Goal: Task Accomplishment & Management: Complete application form

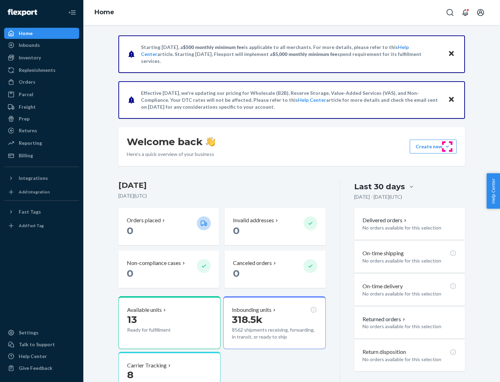
click at [448, 147] on button "Create new Create new inbound Create new order Create new product" at bounding box center [433, 147] width 47 height 14
click at [42, 45] on div "Inbounds" at bounding box center [42, 45] width 74 height 10
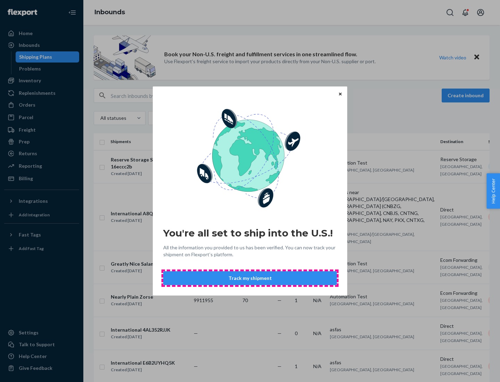
click at [250, 278] on button "Track my shipment" at bounding box center [250, 278] width 174 height 14
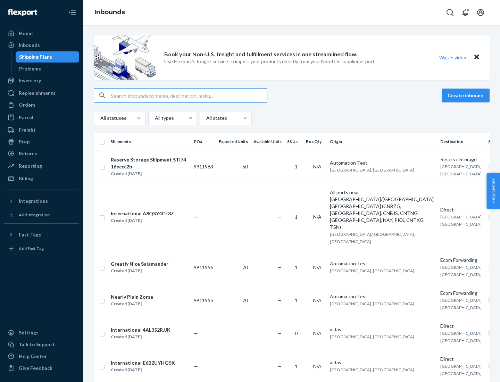
click at [467, 96] on button "Create inbound" at bounding box center [466, 96] width 48 height 14
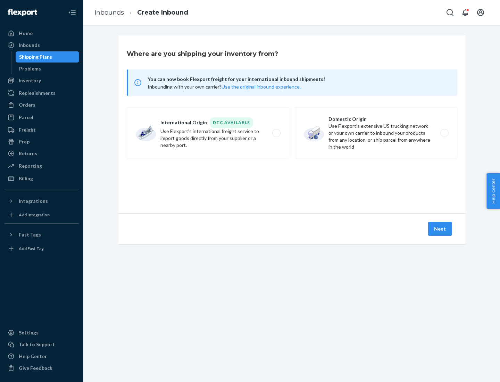
click at [208, 133] on label "International Origin DTC Available Use Flexport's international freight service…" at bounding box center [208, 133] width 163 height 52
click at [276, 133] on input "International Origin DTC Available Use Flexport's international freight service…" at bounding box center [278, 133] width 5 height 5
radio input "true"
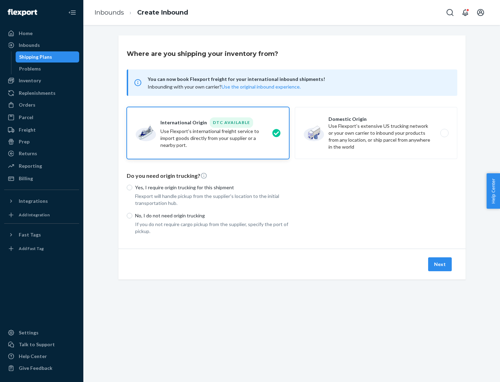
click at [212, 215] on p "No, I do not need origin trucking" at bounding box center [212, 215] width 154 height 7
click at [132, 215] on input "No, I do not need origin trucking" at bounding box center [130, 216] width 6 height 6
radio input "true"
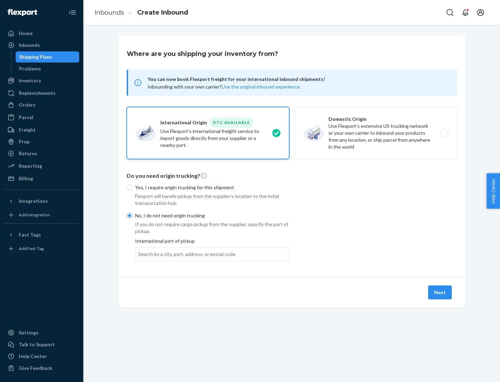
click at [185, 254] on div "Search by a city, port, address, or postal code" at bounding box center [186, 254] width 97 height 7
click at [139, 254] on input "Search by a city, port, address, or postal code" at bounding box center [138, 254] width 1 height 7
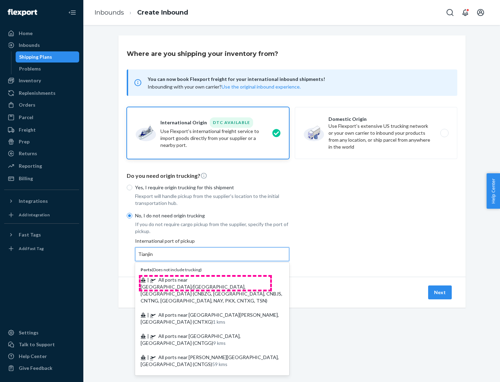
click at [205, 280] on span "| All ports near [GEOGRAPHIC_DATA]/[GEOGRAPHIC_DATA], [GEOGRAPHIC_DATA] (CNBZG,…" at bounding box center [212, 290] width 142 height 27
click at [154, 258] on input "Tianjin" at bounding box center [145, 254] width 15 height 7
type input "All ports near [GEOGRAPHIC_DATA]/[GEOGRAPHIC_DATA], [GEOGRAPHIC_DATA] (CNBZG, […"
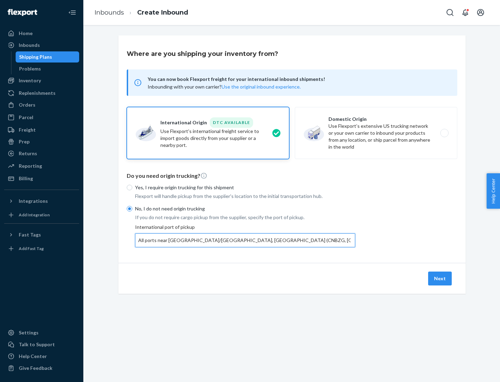
click at [441, 278] on button "Next" at bounding box center [440, 279] width 24 height 14
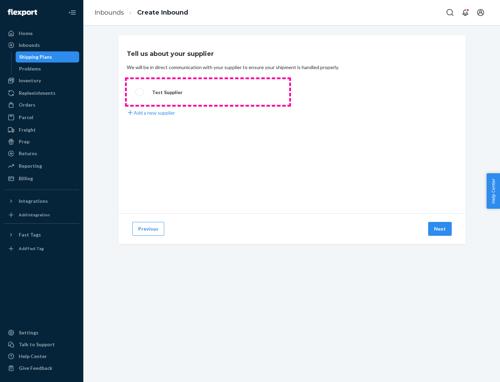
click at [208, 92] on label "Test Supplier" at bounding box center [208, 92] width 163 height 26
click at [140, 92] on input "Test Supplier" at bounding box center [138, 92] width 5 height 5
radio input "true"
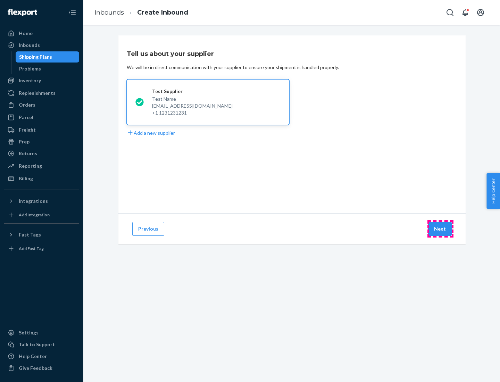
click at [441, 229] on button "Next" at bounding box center [440, 229] width 24 height 14
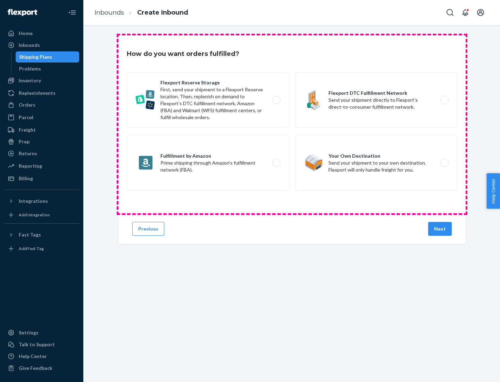
click at [292, 124] on div "Flexport Reserve Storage First, send your shipment to a Flexport Reserve locati…" at bounding box center [292, 132] width 331 height 120
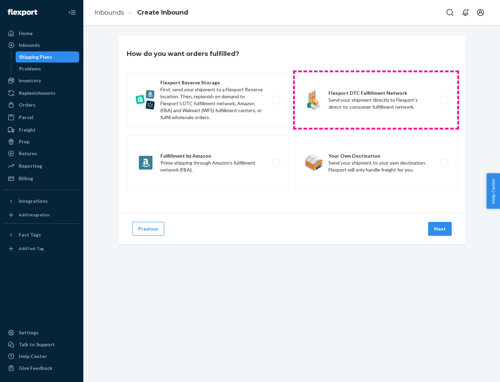
click at [376, 100] on label "Flexport DTC Fulfillment Network Send your shipment directly to Flexport’s dire…" at bounding box center [376, 100] width 163 height 56
click at [444, 100] on input "Flexport DTC Fulfillment Network Send your shipment directly to Flexport’s dire…" at bounding box center [446, 100] width 5 height 5
radio input "true"
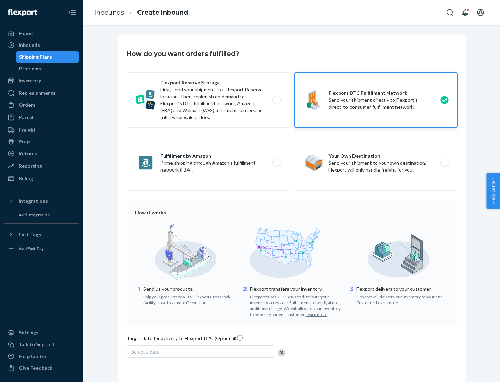
scroll to position [51, 0]
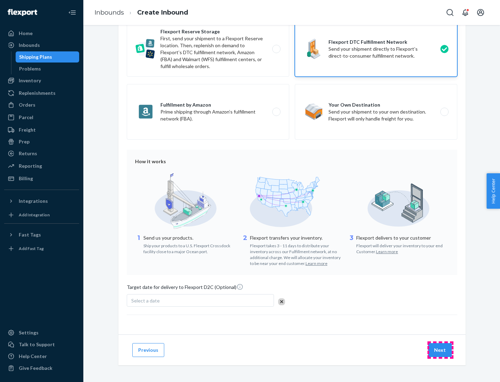
click at [441, 350] on button "Next" at bounding box center [440, 350] width 24 height 14
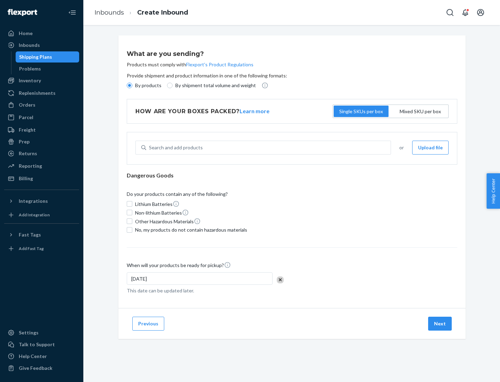
click at [148, 85] on p "By products" at bounding box center [148, 85] width 26 height 7
click at [132, 85] on input "By products" at bounding box center [130, 86] width 6 height 6
click at [175, 148] on div "Search and add products" at bounding box center [176, 147] width 54 height 7
click at [150, 148] on input "Search and add products" at bounding box center [149, 147] width 1 height 7
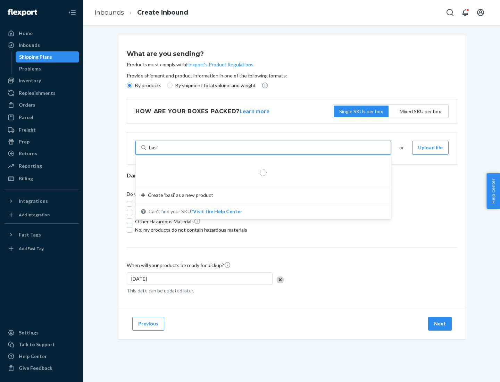
type input "basic"
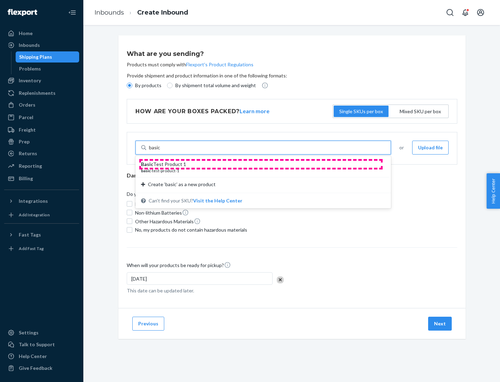
click at [261, 164] on div "Basic Test Product 1" at bounding box center [260, 164] width 239 height 7
click at [161, 151] on input "basic" at bounding box center [154, 147] width 11 height 7
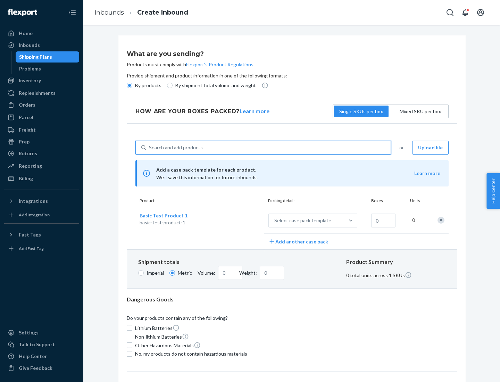
scroll to position [17, 0]
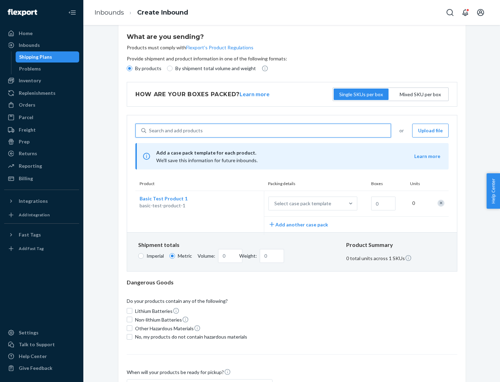
click at [302, 204] on div "Select case pack template" at bounding box center [302, 203] width 57 height 7
click at [240, 204] on input "Select case pack template" at bounding box center [240, 204] width 0 height 0
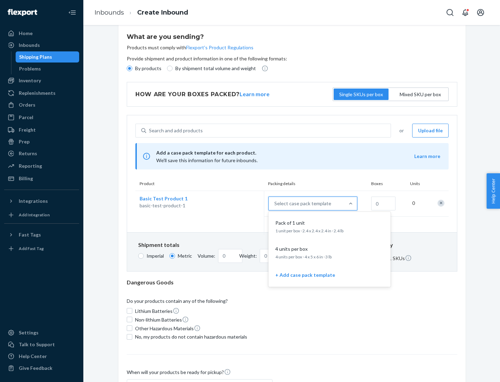
scroll to position [40, 0]
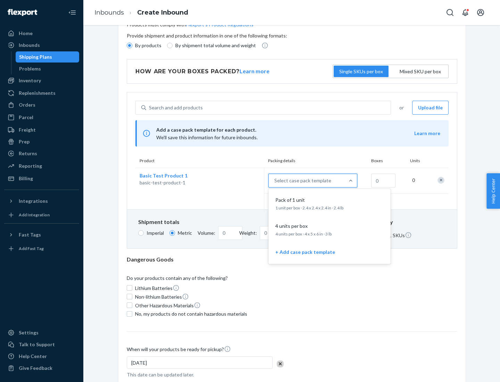
click at [330, 203] on div "Pack of 1 unit" at bounding box center [328, 200] width 111 height 7
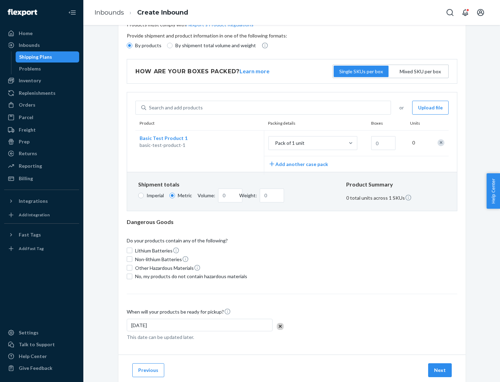
scroll to position [0, 0]
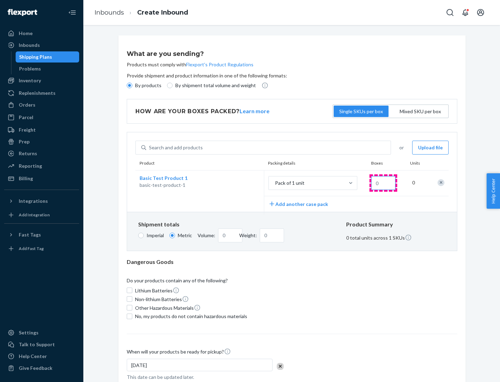
type input "1.09"
type input "1"
type input "10.89"
type input "10"
type input "0.02"
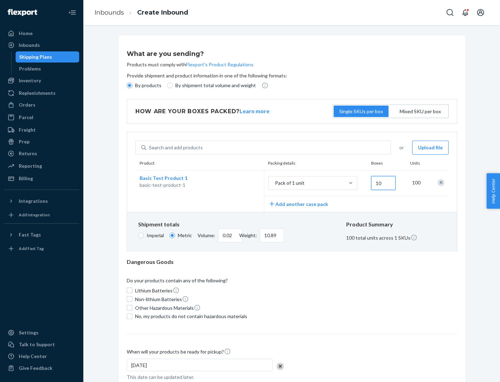
type input "108.86"
type input "100"
type input "0.23"
type input "1088.62"
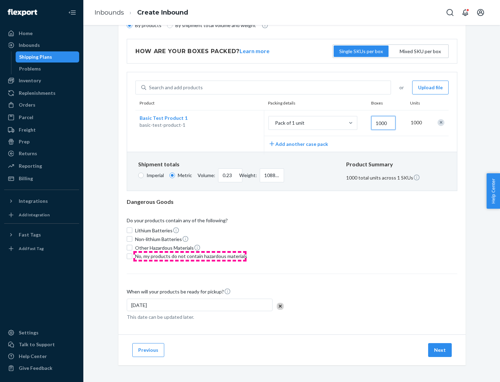
type input "1000"
click at [190, 256] on span "No, my products do not contain hazardous materials" at bounding box center [191, 256] width 112 height 7
click at [132, 256] on input "No, my products do not contain hazardous materials" at bounding box center [130, 257] width 6 height 6
checkbox input "true"
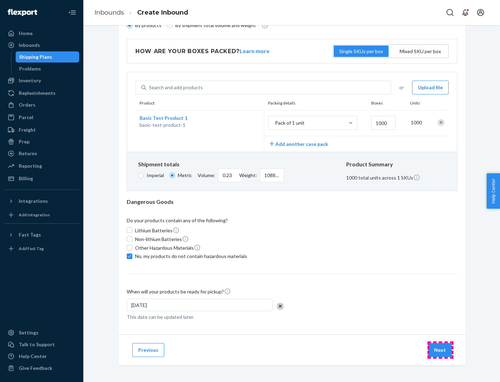
click at [441, 350] on button "Next" at bounding box center [440, 350] width 24 height 14
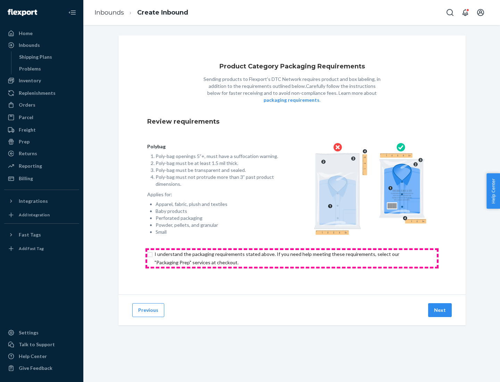
click at [292, 258] on input "checkbox" at bounding box center [292, 258] width 290 height 17
checkbox input "true"
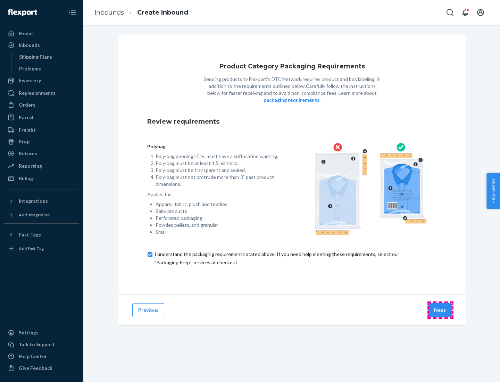
click at [441, 310] on button "Next" at bounding box center [440, 310] width 24 height 14
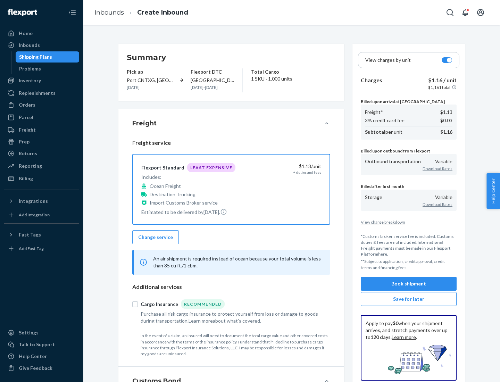
scroll to position [80, 0]
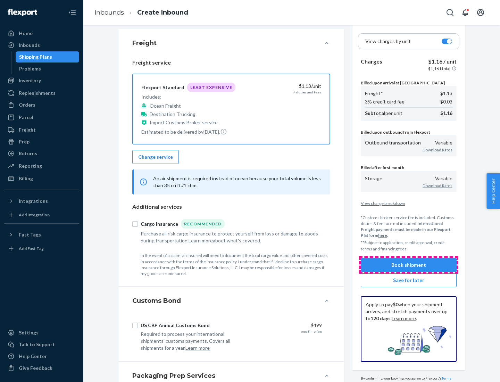
click at [409, 265] on button "Book shipment" at bounding box center [409, 265] width 96 height 14
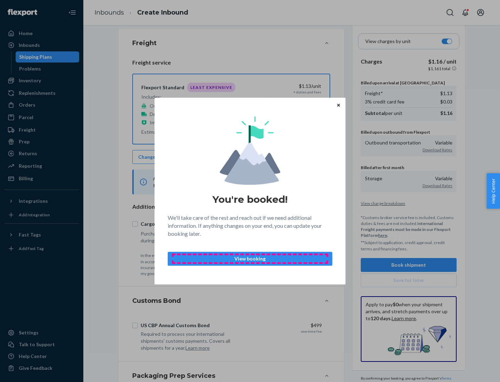
click at [250, 259] on p "View booking" at bounding box center [250, 258] width 153 height 7
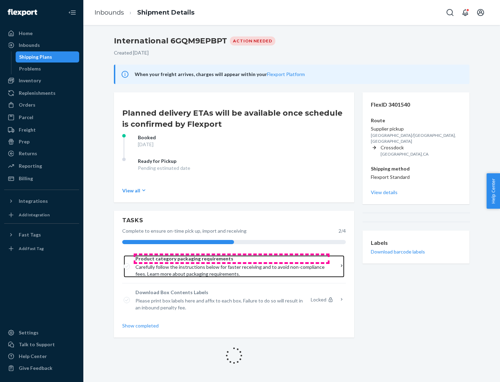
click at [232, 259] on span "Product category packaging requirements" at bounding box center [232, 258] width 192 height 7
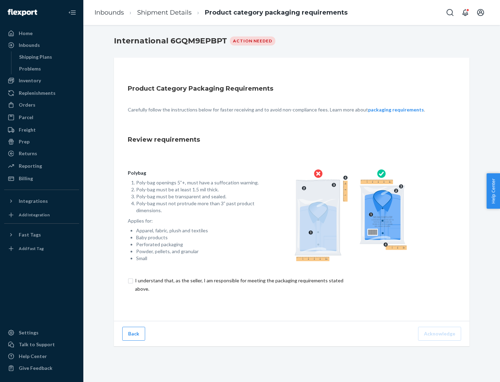
click at [239, 285] on input "checkbox" at bounding box center [243, 285] width 231 height 17
checkbox input "true"
click at [441, 334] on button "Acknowledge" at bounding box center [439, 334] width 43 height 14
